Goal: Entertainment & Leisure: Consume media (video, audio)

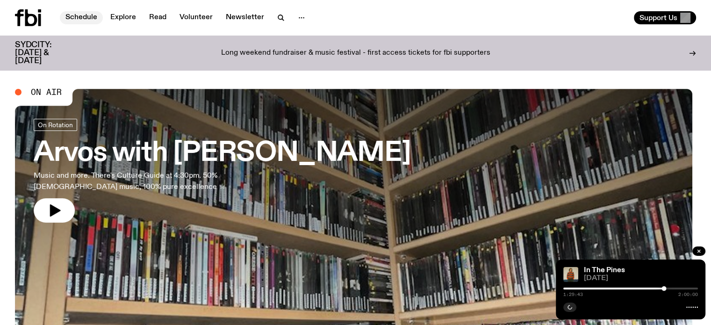
click at [79, 14] on link "Schedule" at bounding box center [81, 17] width 43 height 13
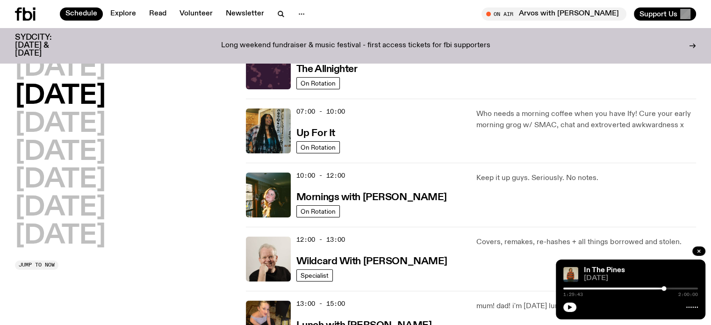
scroll to position [140, 0]
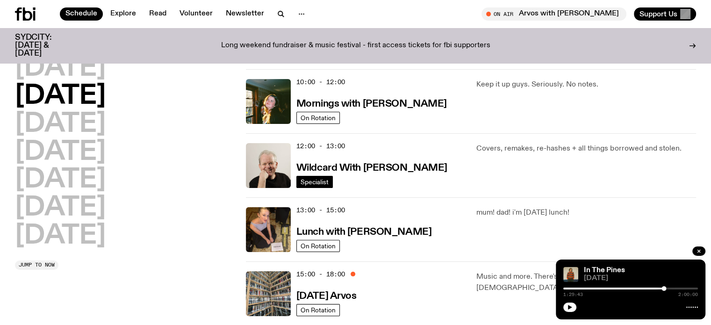
click at [314, 181] on span "Specialist" at bounding box center [314, 181] width 28 height 7
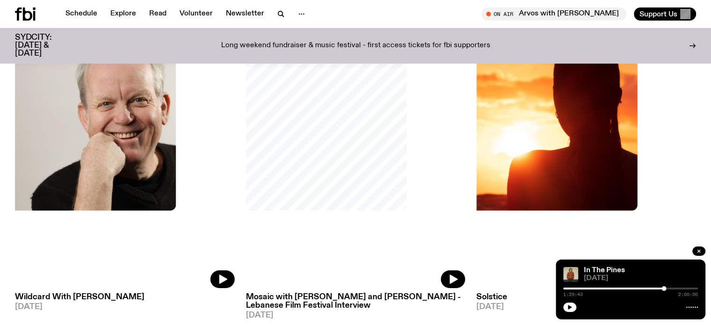
scroll to position [140, 0]
click at [696, 249] on icon "button" at bounding box center [699, 251] width 6 height 6
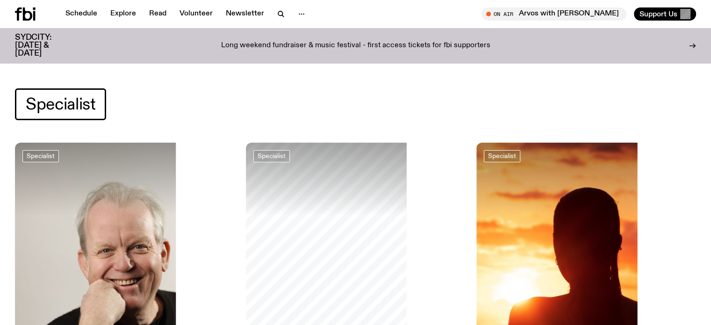
scroll to position [136, 0]
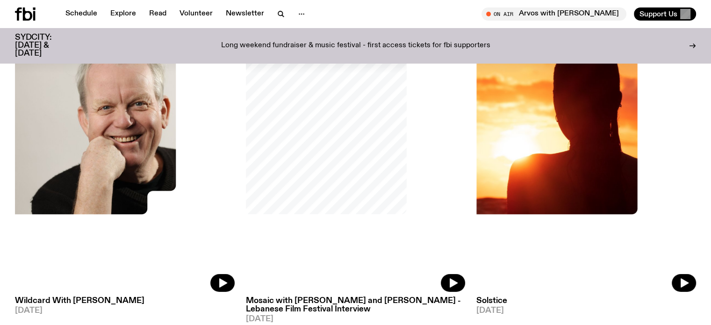
click at [93, 179] on img at bounding box center [125, 146] width 220 height 292
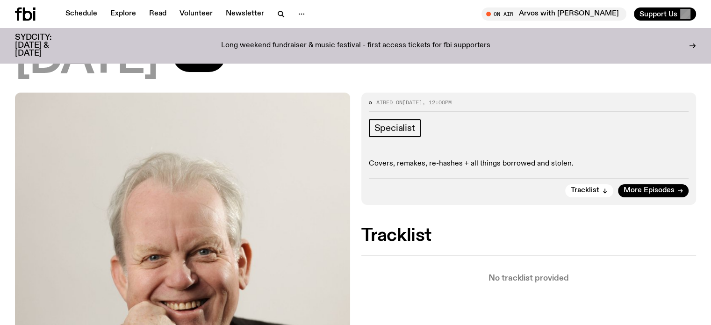
scroll to position [43, 0]
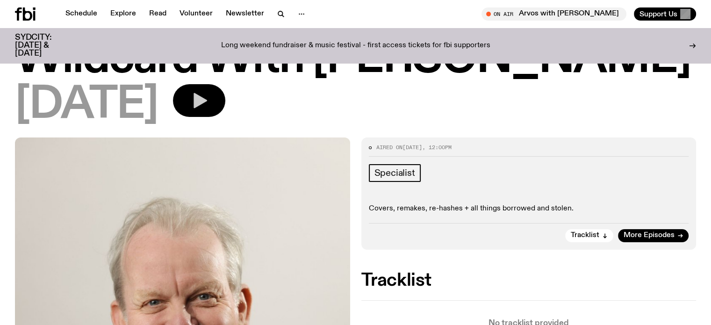
click at [207, 99] on icon "button" at bounding box center [200, 100] width 14 height 15
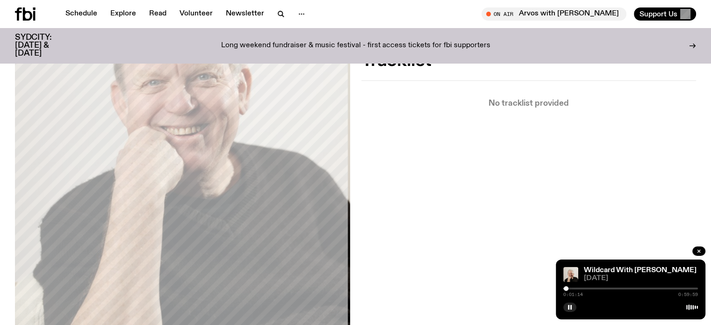
scroll to position [230, 0]
